Goal: Task Accomplishment & Management: Manage account settings

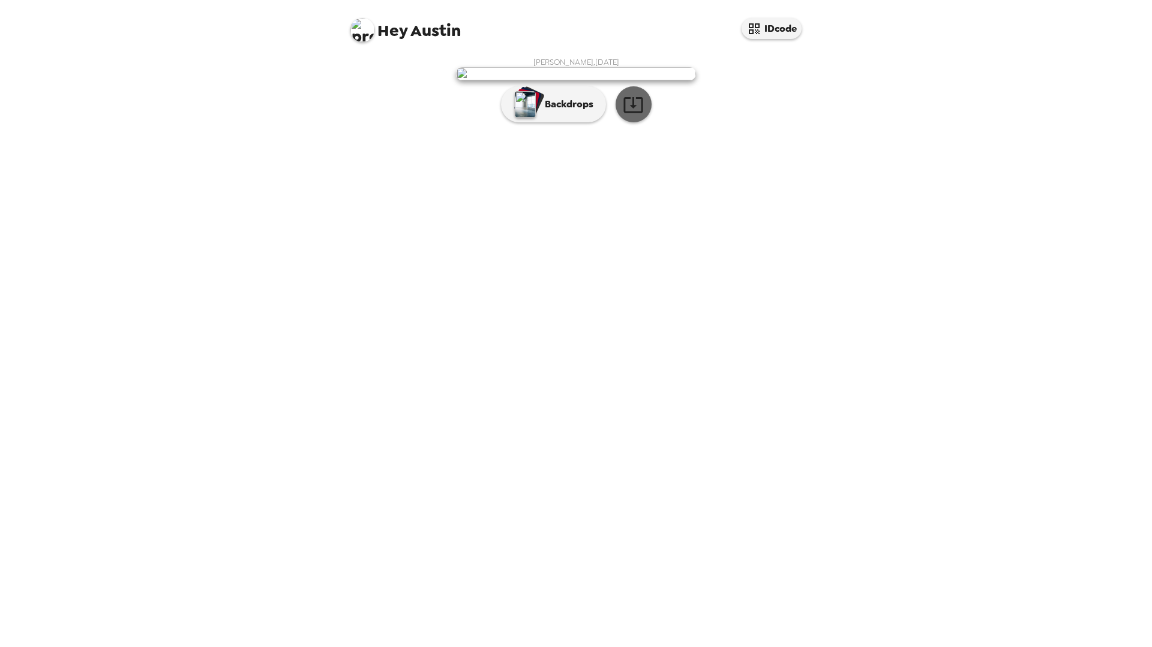
click at [636, 115] on icon "button" at bounding box center [633, 104] width 21 height 21
